Goal: Check status: Check status

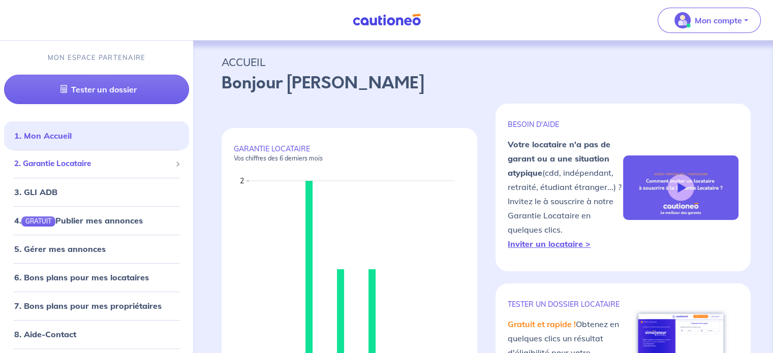
click at [96, 165] on span "2. Garantie Locataire" at bounding box center [92, 164] width 157 height 12
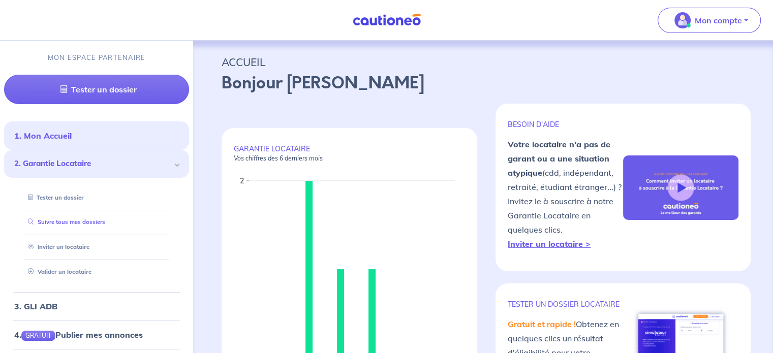
click at [74, 221] on link "Suivre tous mes dossiers" at bounding box center [64, 222] width 81 height 7
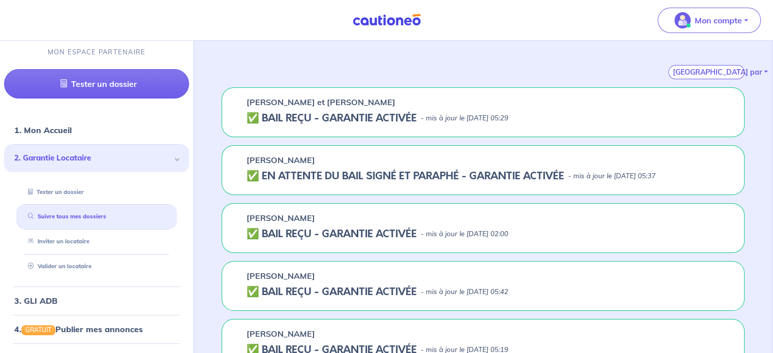
scroll to position [151, 0]
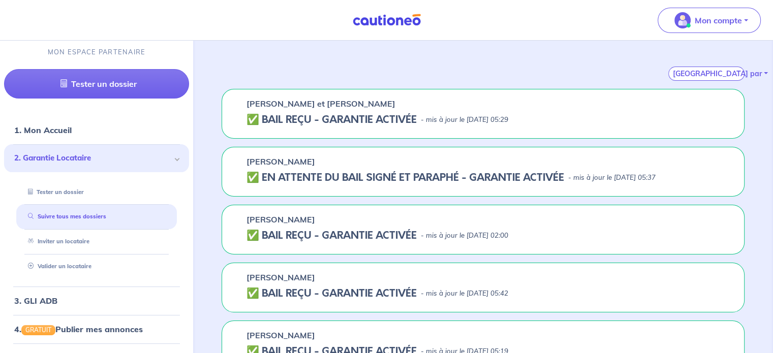
click at [344, 117] on h5 "✅ BAIL REÇU - GARANTIE ACTIVÉE" at bounding box center [332, 120] width 170 height 12
click at [327, 118] on h5 "✅ BAIL REÇU - GARANTIE ACTIVÉE" at bounding box center [332, 120] width 170 height 12
click at [275, 117] on h5 "✅ BAIL REÇU - GARANTIE ACTIVÉE" at bounding box center [332, 120] width 170 height 12
click at [281, 104] on p "[PERSON_NAME] et [PERSON_NAME]" at bounding box center [321, 104] width 149 height 12
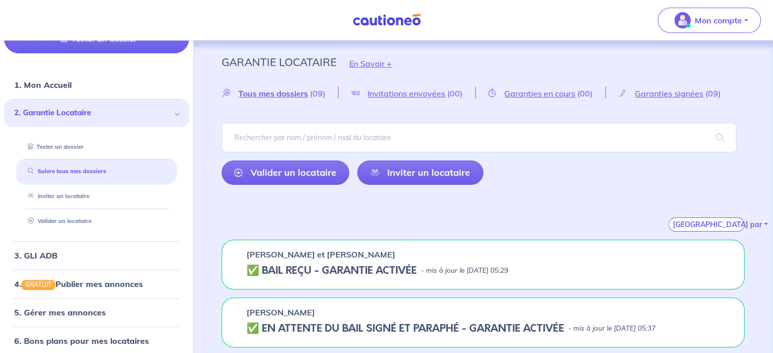
scroll to position [102, 0]
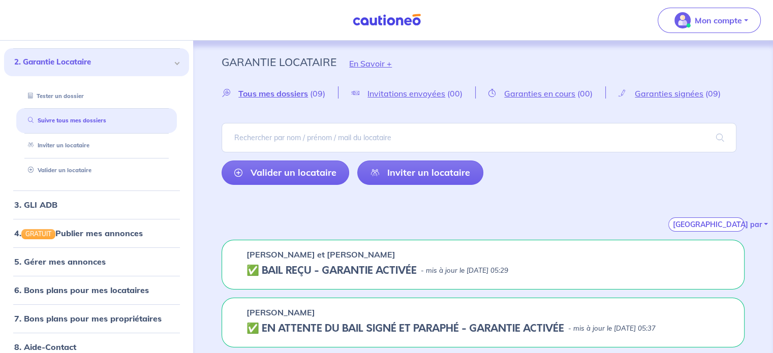
click at [398, 262] on div "[PERSON_NAME] et Jibhy Ngiamba Mutabule ✅ BAIL REÇU - GARANTIE ACTIVÉE - mis à …" at bounding box center [483, 265] width 523 height 50
click at [400, 260] on div "[PERSON_NAME] et Jibhy Ngiamba Mutabule ✅ BAIL REÇU - GARANTIE ACTIVÉE - mis à …" at bounding box center [483, 265] width 523 height 50
click at [395, 260] on p "[PERSON_NAME] et [PERSON_NAME]" at bounding box center [321, 255] width 149 height 12
click at [395, 257] on p "[PERSON_NAME] et [PERSON_NAME]" at bounding box center [321, 255] width 149 height 12
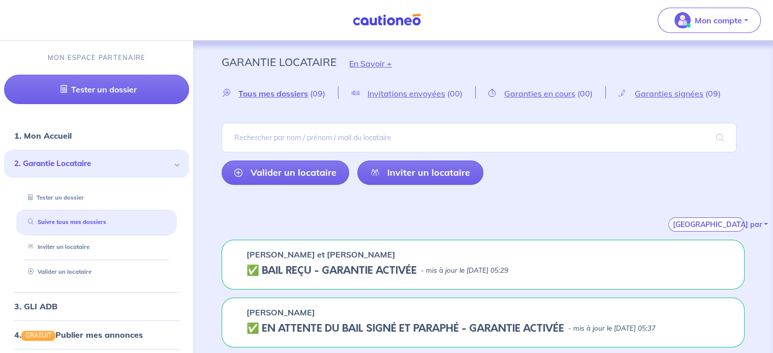
click at [366, 21] on img at bounding box center [387, 20] width 76 height 13
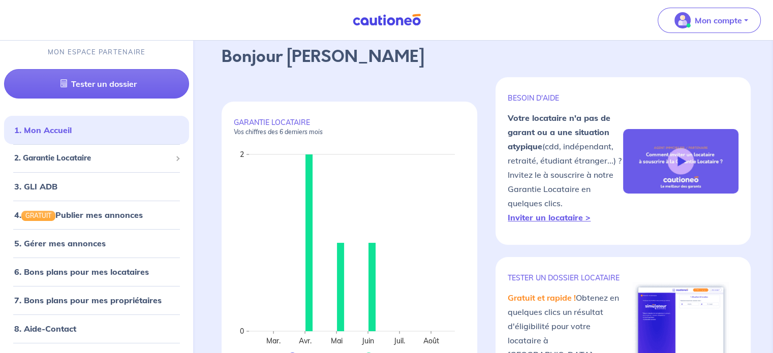
scroll to position [51, 0]
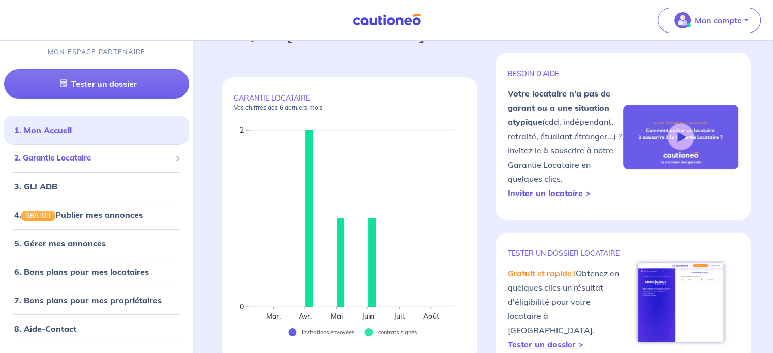
click at [175, 162] on span at bounding box center [177, 159] width 4 height 12
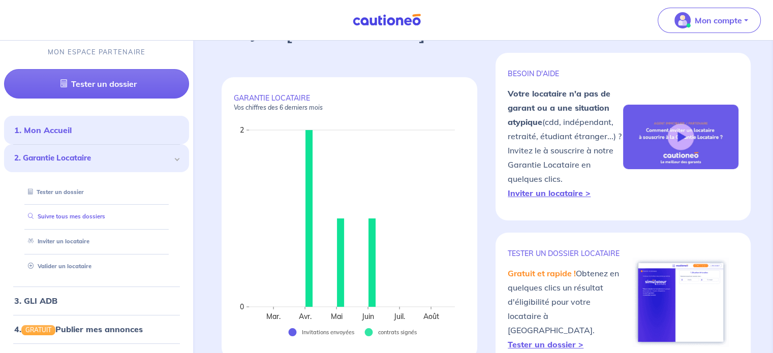
click at [87, 219] on link "Suivre tous mes dossiers" at bounding box center [64, 216] width 81 height 7
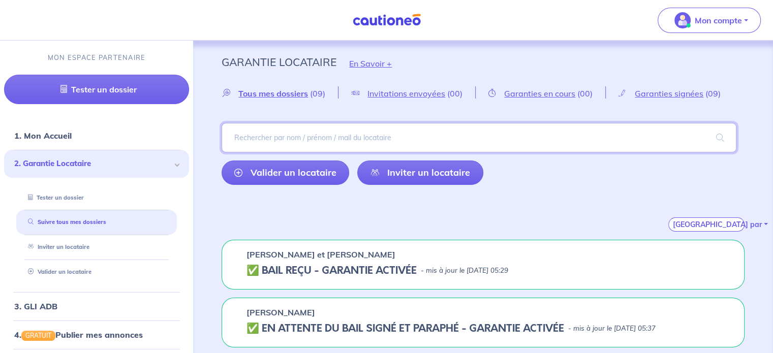
click at [308, 141] on input "search" at bounding box center [479, 137] width 515 height 29
type input "mutabule"
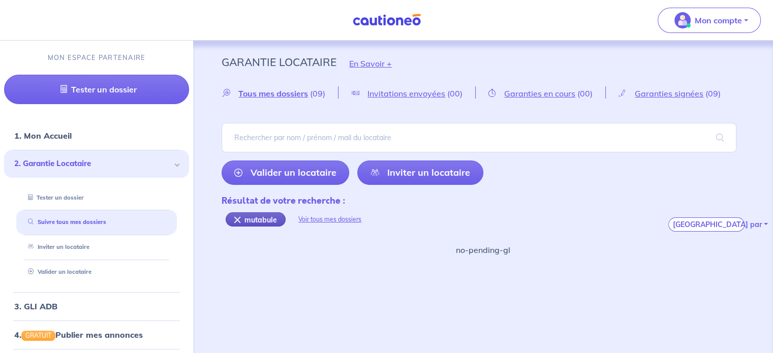
click at [233, 217] on div "mutabule" at bounding box center [256, 219] width 60 height 14
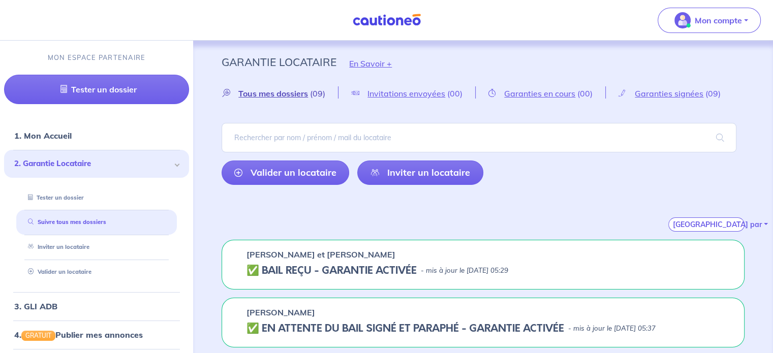
click at [279, 97] on span "Tous mes dossiers" at bounding box center [273, 93] width 70 height 10
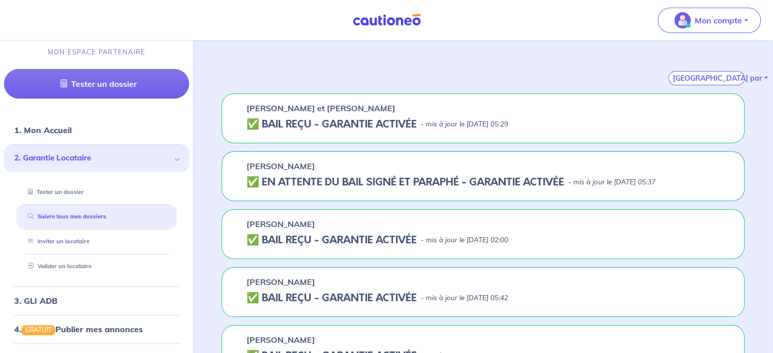
scroll to position [152, 0]
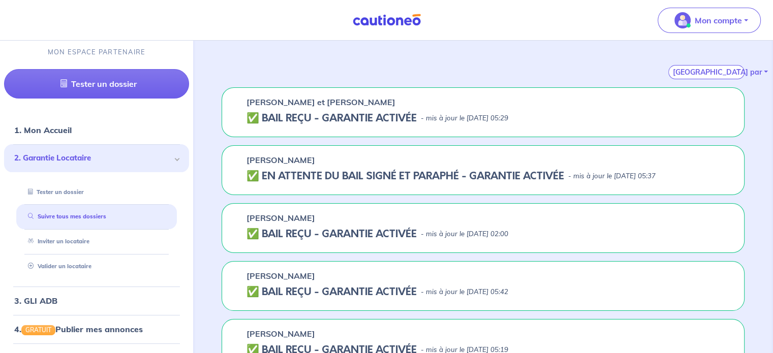
click at [326, 105] on p "[PERSON_NAME] et [PERSON_NAME]" at bounding box center [321, 102] width 149 height 12
click at [323, 112] on h5 "✅ BAIL REÇU - GARANTIE ACTIVÉE" at bounding box center [332, 118] width 170 height 12
click at [303, 113] on h5 "✅ BAIL REÇU - GARANTIE ACTIVÉE" at bounding box center [332, 118] width 170 height 12
click at [49, 301] on link "3. GLI ADB" at bounding box center [35, 301] width 42 height 10
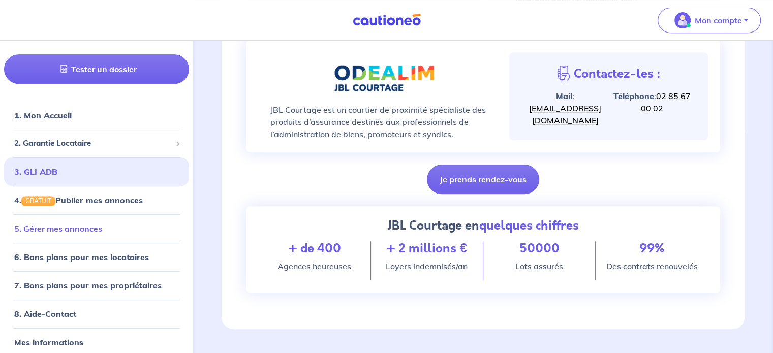
scroll to position [23, 0]
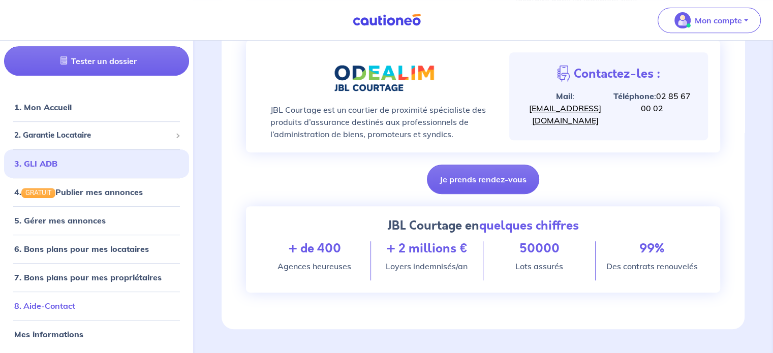
click at [65, 311] on link "8. Aide-Contact" at bounding box center [44, 306] width 61 height 10
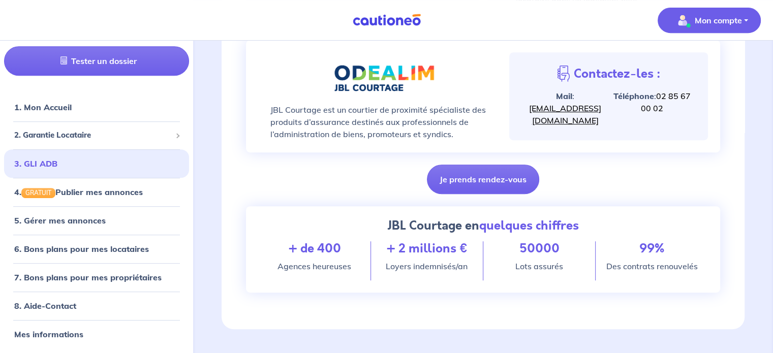
click at [698, 16] on p "Mon compte" at bounding box center [718, 20] width 47 height 12
click at [697, 65] on link "Mes informations" at bounding box center [699, 63] width 82 height 16
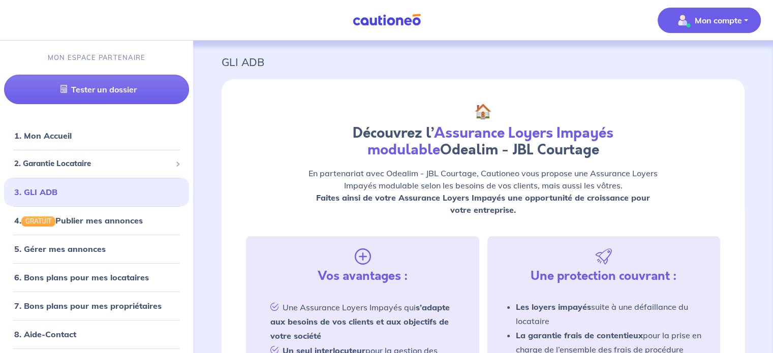
click at [713, 19] on p "Mon compte" at bounding box center [718, 20] width 47 height 12
click at [629, 58] on p "GLI ADB" at bounding box center [483, 62] width 523 height 18
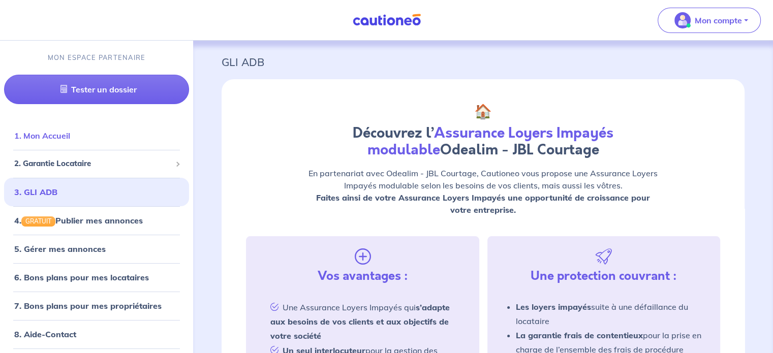
click at [70, 141] on link "1. Mon Accueil" at bounding box center [42, 136] width 56 height 10
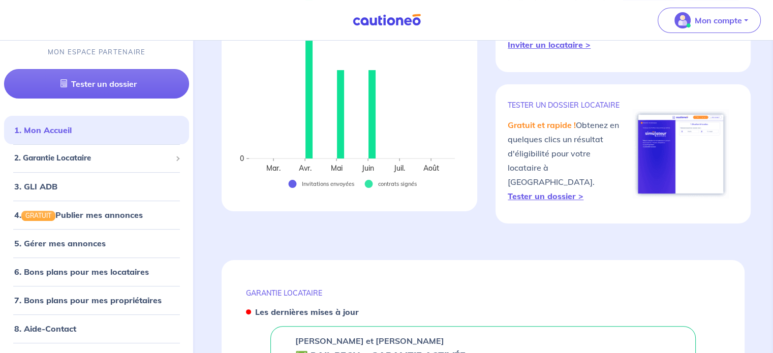
scroll to position [203, 0]
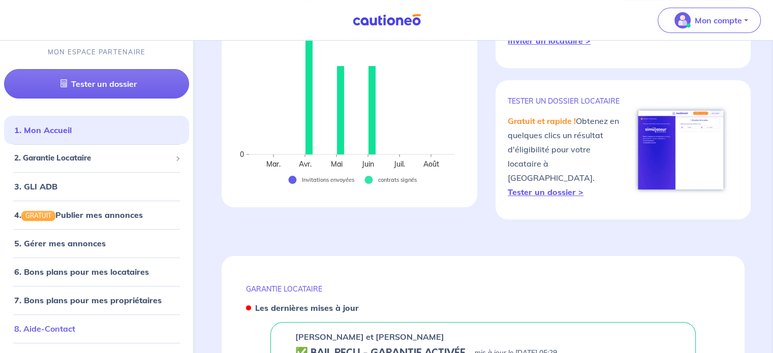
click at [49, 329] on link "8. Aide-Contact" at bounding box center [44, 329] width 61 height 10
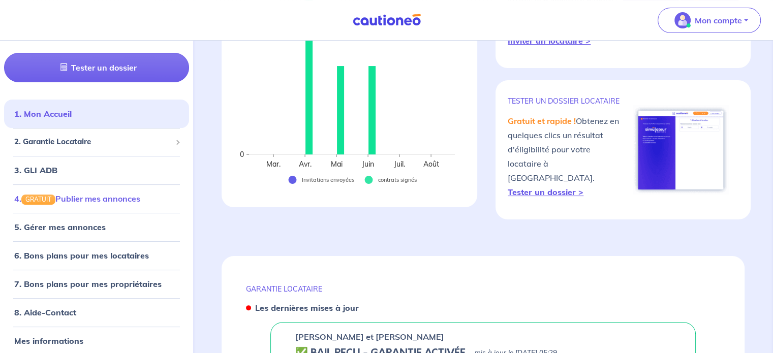
scroll to position [23, 0]
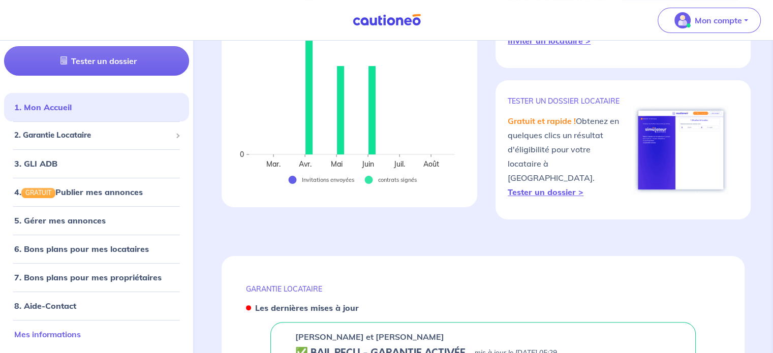
click at [81, 330] on link "Mes informations" at bounding box center [47, 334] width 67 height 10
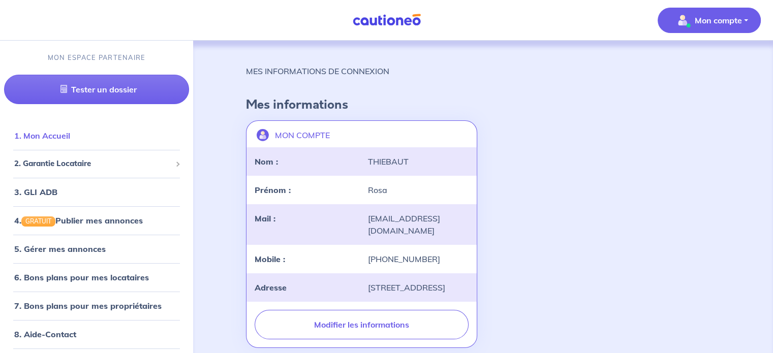
click at [69, 132] on link "1. Mon Accueil" at bounding box center [42, 136] width 56 height 10
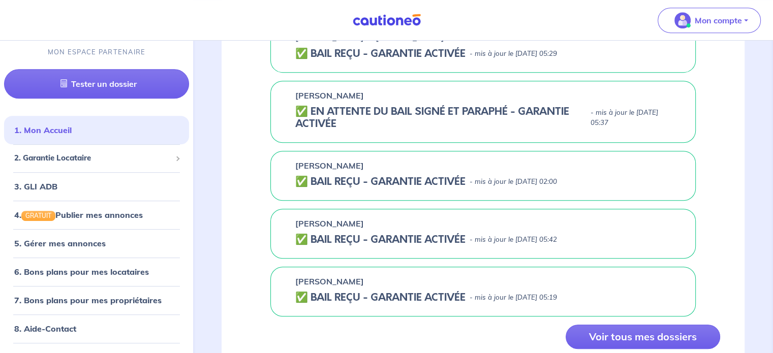
scroll to position [536, 0]
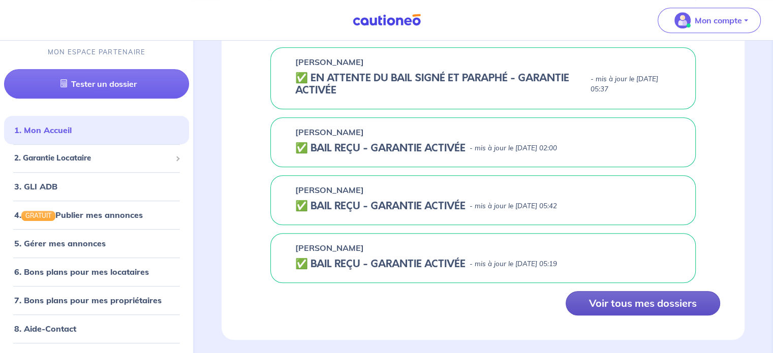
click at [609, 291] on button "Voir tous mes dossiers" at bounding box center [643, 303] width 155 height 24
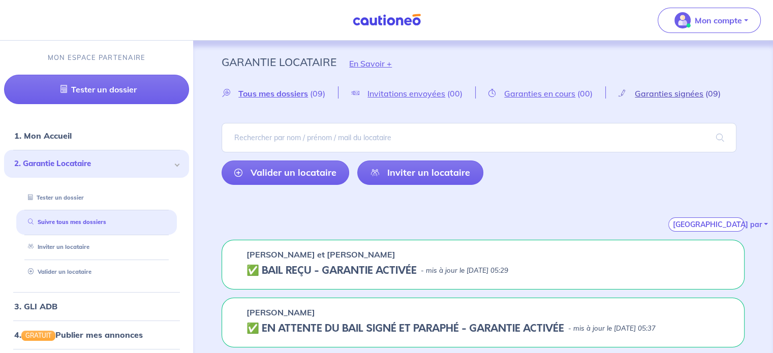
click at [655, 92] on span "Garanties signées" at bounding box center [669, 93] width 69 height 10
click at [472, 266] on p "- mis à jour le [DATE] 05:29" at bounding box center [464, 271] width 87 height 10
click at [404, 271] on h5 "✅ BAIL REÇU - GARANTIE ACTIVÉE" at bounding box center [332, 271] width 170 height 12
click at [310, 269] on h5 "✅ BAIL REÇU - GARANTIE ACTIVÉE" at bounding box center [332, 271] width 170 height 12
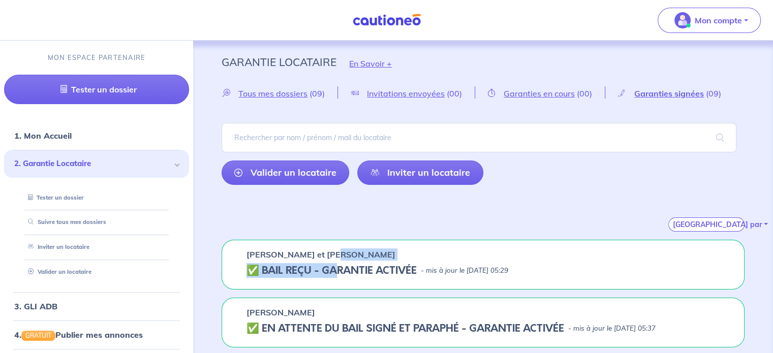
click at [339, 260] on div "[PERSON_NAME] et Jibhy Ngiamba Mutabule ✅ BAIL REÇU - GARANTIE ACTIVÉE - mis à …" at bounding box center [483, 265] width 523 height 50
click at [366, 260] on div "[PERSON_NAME] et Jibhy Ngiamba Mutabule ✅ BAIL REÇU - GARANTIE ACTIVÉE - mis à …" at bounding box center [483, 265] width 523 height 50
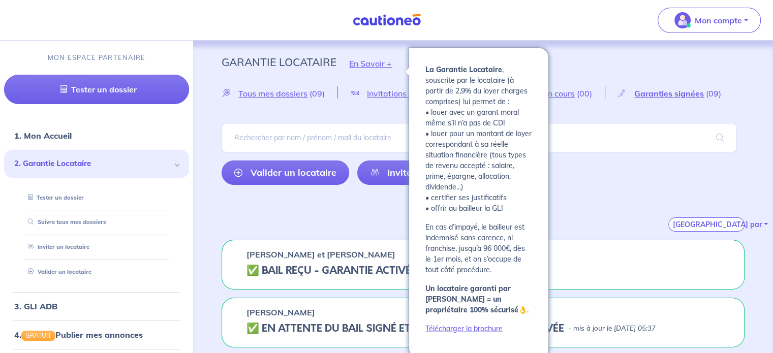
click at [360, 63] on button "En Savoir +" at bounding box center [371, 63] width 68 height 29
click at [379, 64] on button "En Savoir +" at bounding box center [371, 63] width 68 height 29
click at [377, 64] on button "En Savoir +" at bounding box center [371, 63] width 68 height 29
click at [373, 62] on button "En Savoir +" at bounding box center [371, 63] width 68 height 29
click at [376, 67] on button "En Savoir +" at bounding box center [371, 63] width 68 height 29
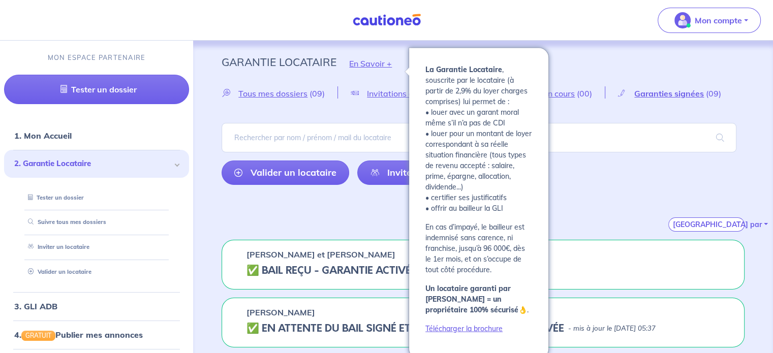
click at [376, 63] on button "En Savoir +" at bounding box center [371, 63] width 68 height 29
click at [374, 62] on button "En Savoir +" at bounding box center [371, 63] width 68 height 29
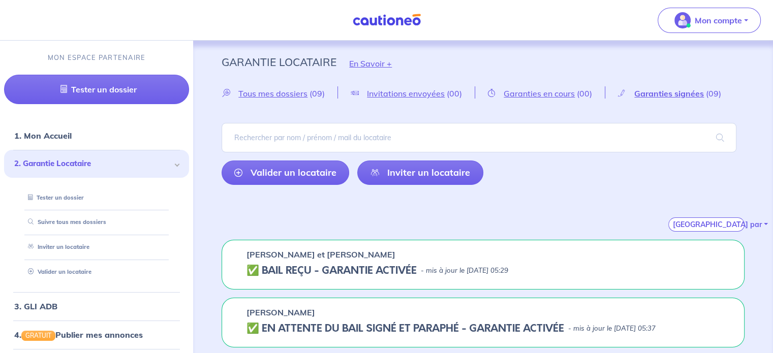
click at [386, 66] on button "En Savoir +" at bounding box center [371, 63] width 68 height 29
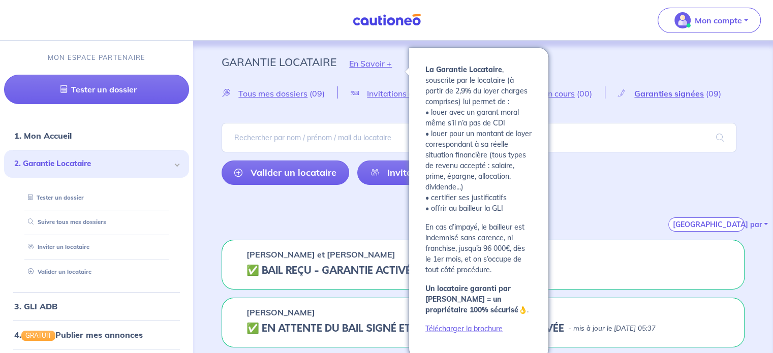
click at [372, 56] on button "En Savoir +" at bounding box center [371, 63] width 68 height 29
